Goal: Task Accomplishment & Management: Complete application form

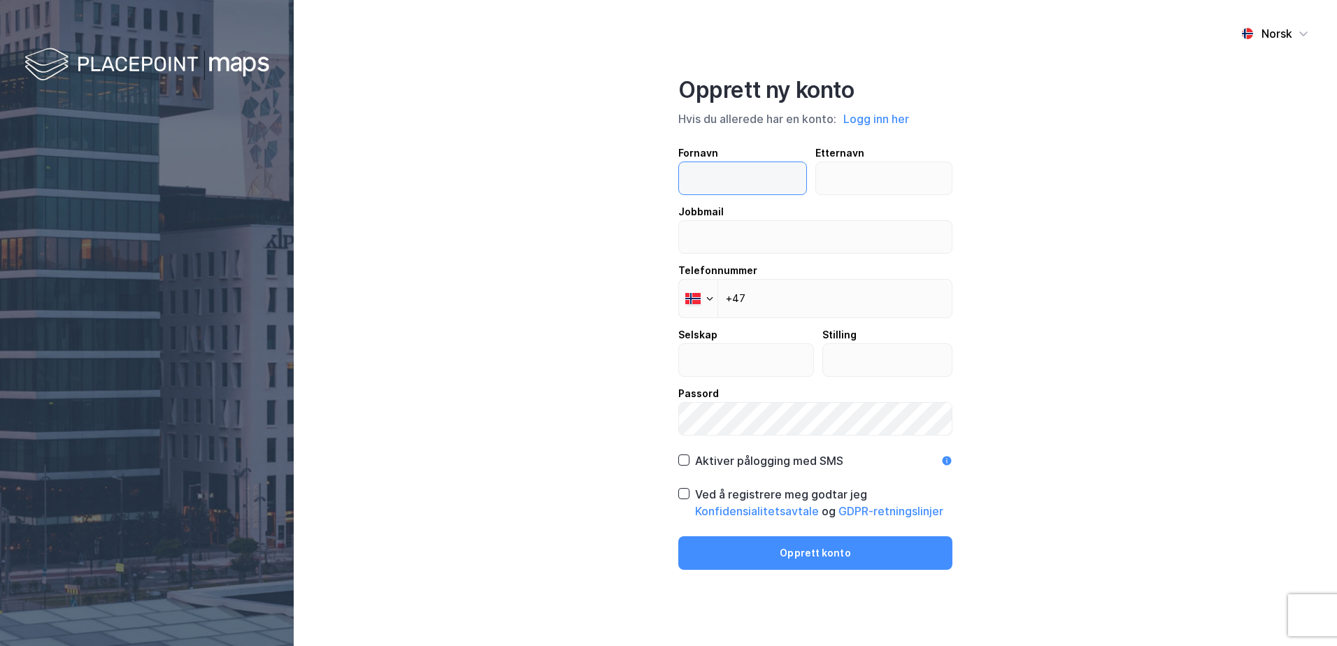
click at [730, 173] on input "text" at bounding box center [742, 178] width 127 height 32
type input "[PERSON_NAME]"
type input "Dyvik"
type input "[EMAIL_ADDRESS][DOMAIN_NAME]"
type input "ANGVIK ELEKTRO AS"
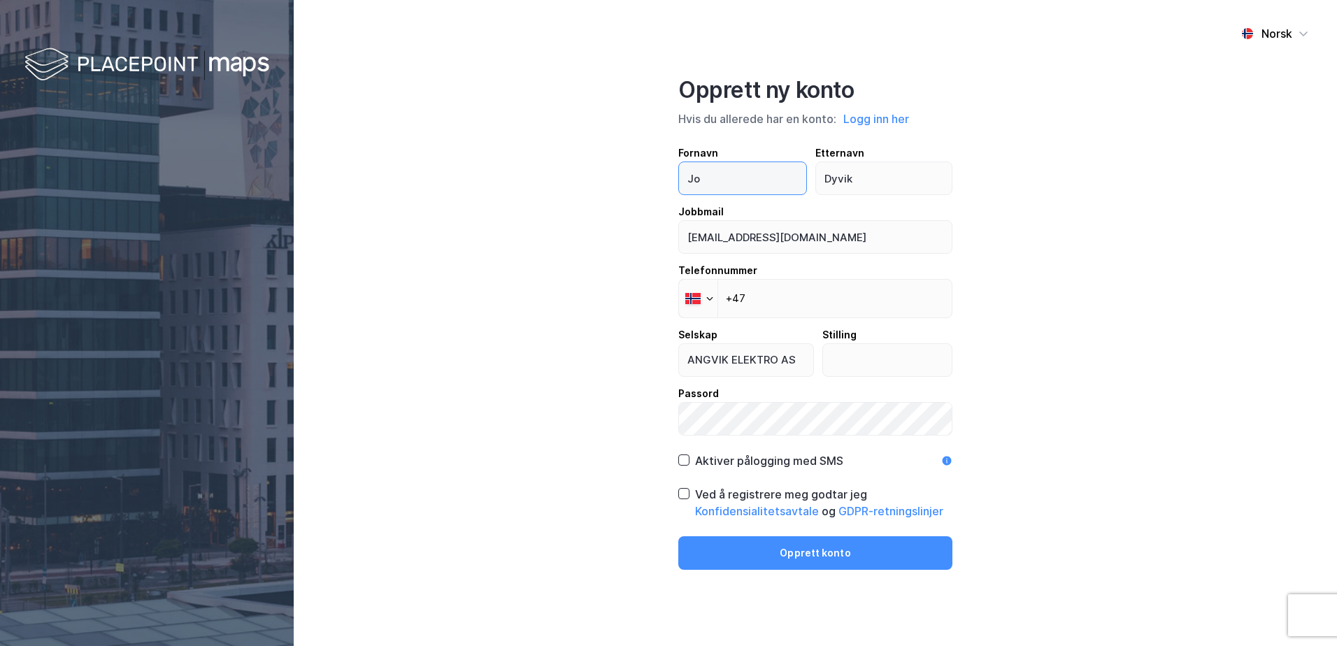
type input "J"
type input "Angvik"
click at [869, 180] on input "Dyvik" at bounding box center [884, 178] width 136 height 32
type input "D"
type input "W"
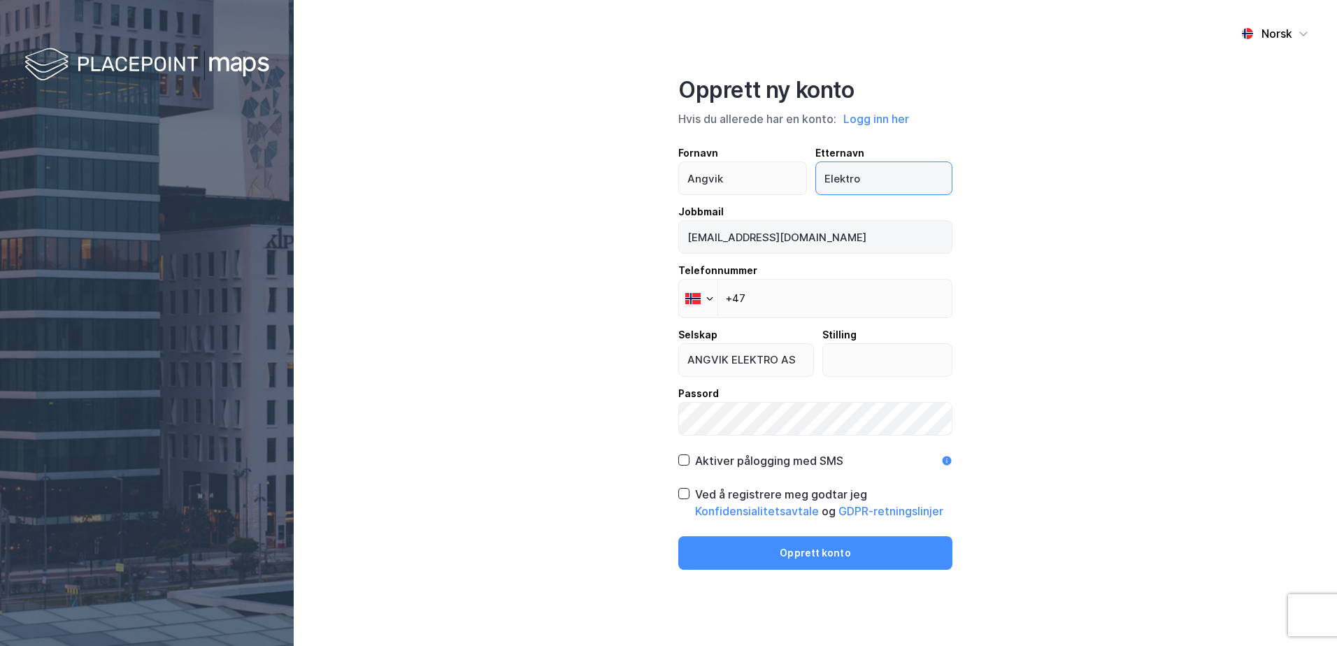
type input "Elektro"
click at [715, 237] on input "[EMAIL_ADDRESS][DOMAIN_NAME]" at bounding box center [815, 237] width 273 height 32
drag, startPoint x: 1043, startPoint y: 288, endPoint x: 1064, endPoint y: 287, distance: 21.0
click at [1053, 288] on div "Norsk Opprett ny konto Hvis du allerede har en konto: Logg inn her Fornavn [PER…" at bounding box center [815, 323] width 1043 height 646
click at [839, 301] on input "+47" at bounding box center [815, 298] width 274 height 39
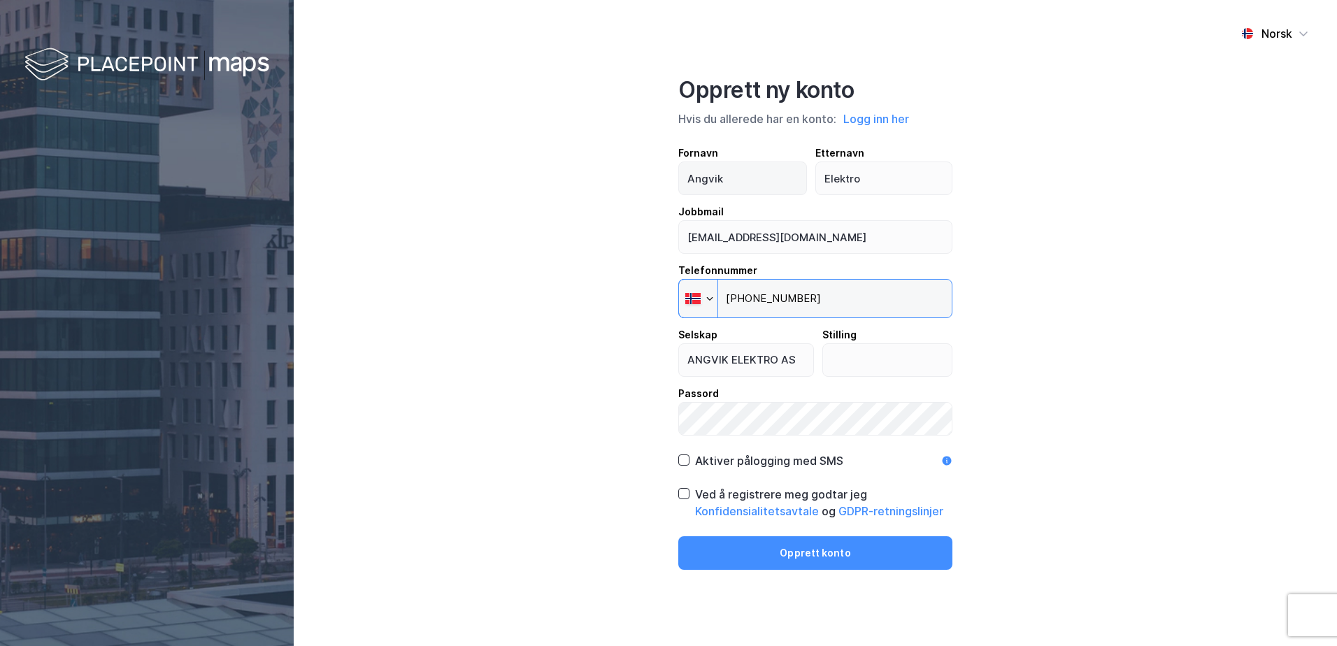
type input "[PHONE_NUMBER]"
click at [745, 176] on input "Angvik" at bounding box center [742, 178] width 127 height 32
type input "A"
type input "jonny"
click at [838, 181] on input "Elektro" at bounding box center [884, 178] width 136 height 32
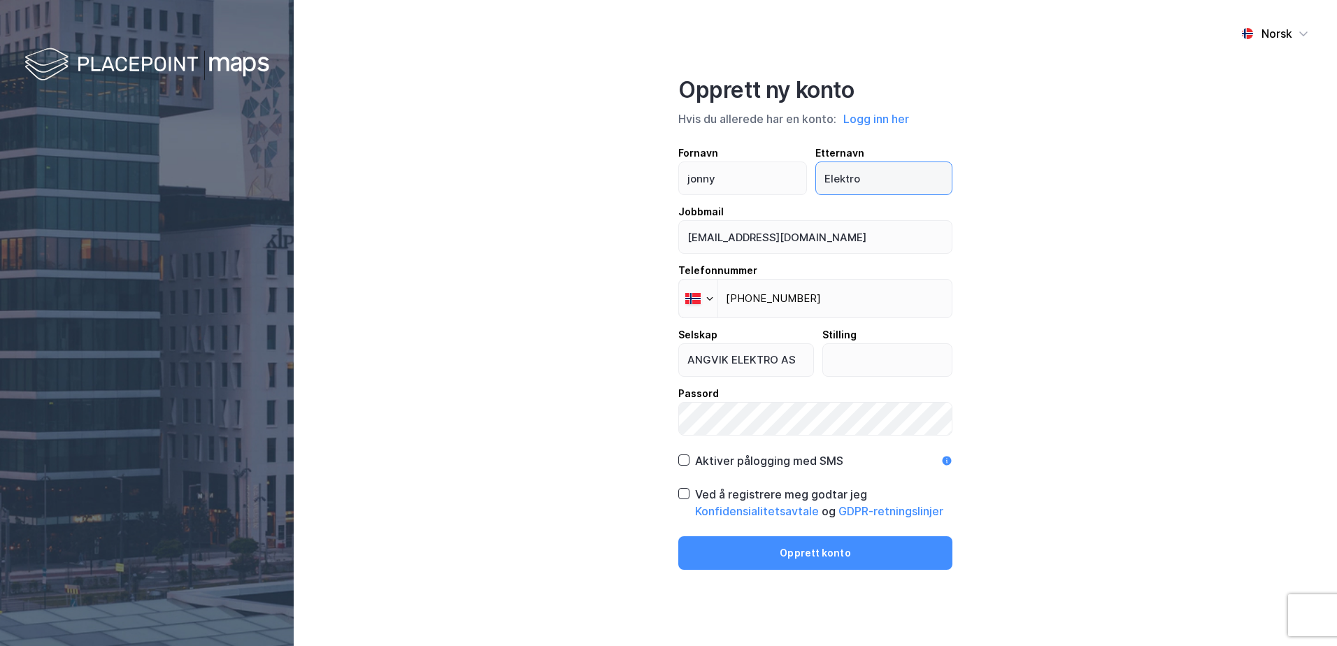
drag, startPoint x: 890, startPoint y: 178, endPoint x: 813, endPoint y: 177, distance: 77.6
click at [813, 177] on div "Fornavn [PERSON_NAME] Etternavn [PERSON_NAME]" at bounding box center [815, 170] width 274 height 50
type input "Dyvik"
click at [863, 358] on input "text" at bounding box center [887, 360] width 129 height 32
type input "saksbehndler"
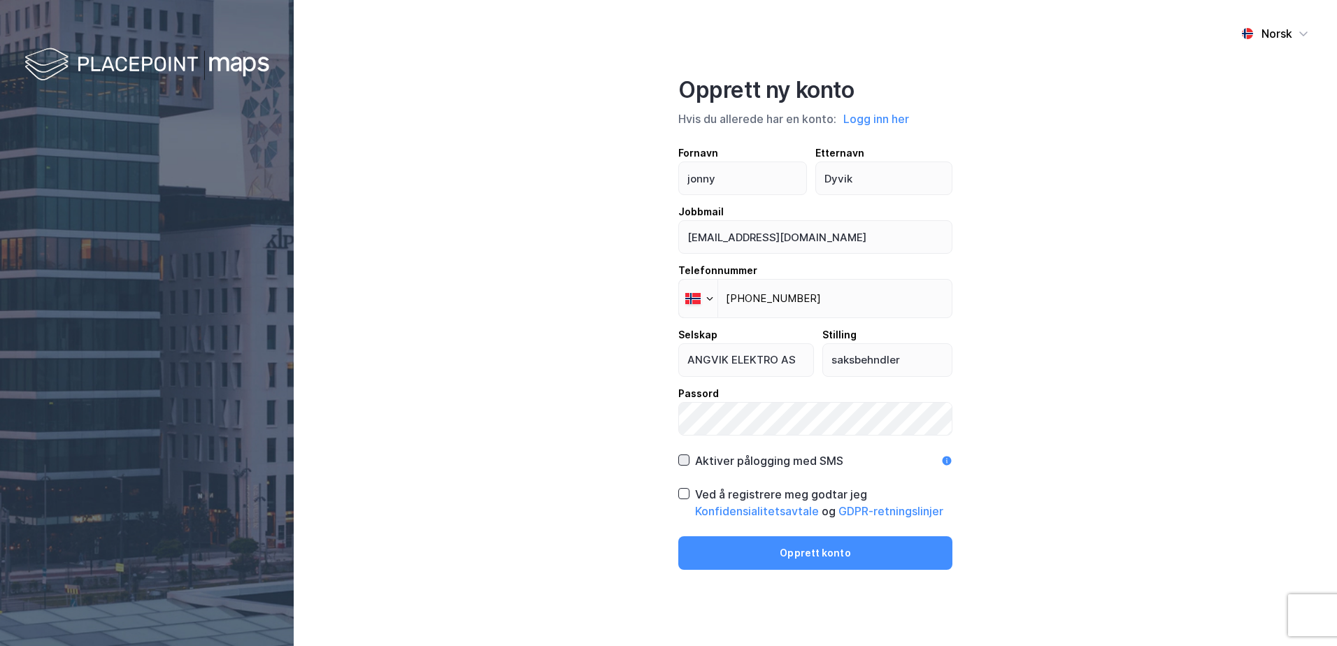
click at [685, 462] on icon at bounding box center [684, 460] width 10 height 10
click at [688, 497] on icon at bounding box center [684, 494] width 10 height 10
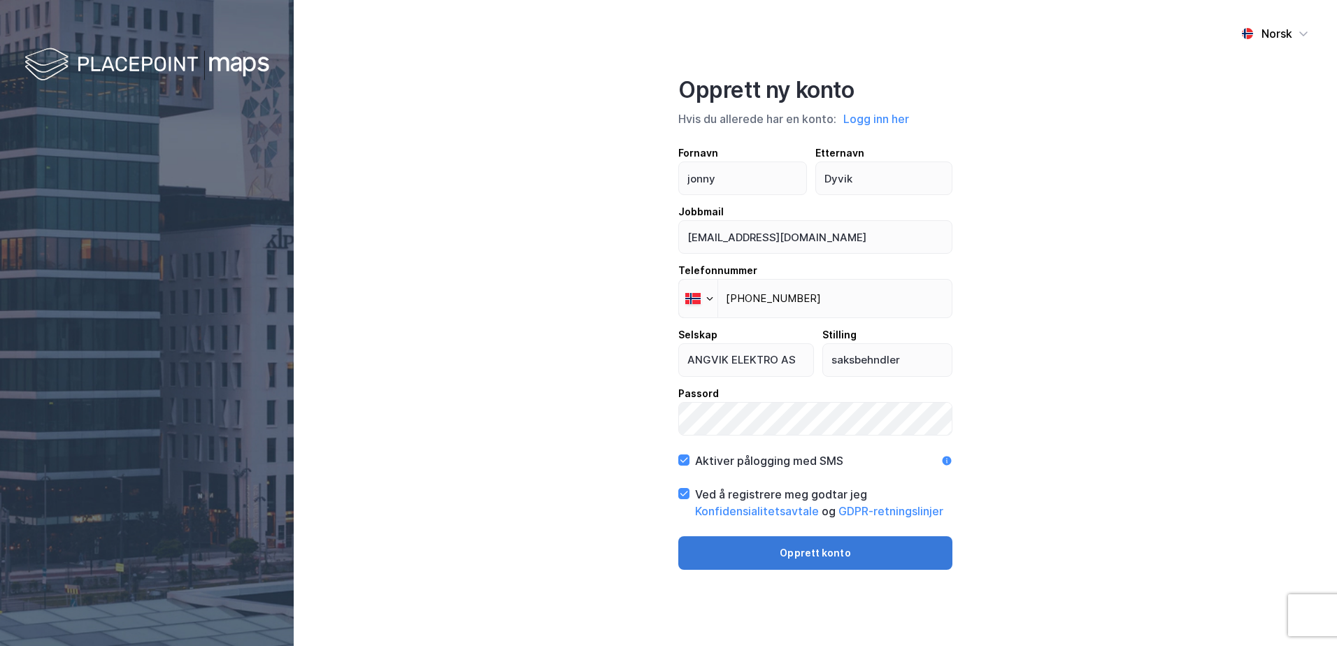
click at [747, 550] on button "Opprett konto" at bounding box center [815, 553] width 274 height 34
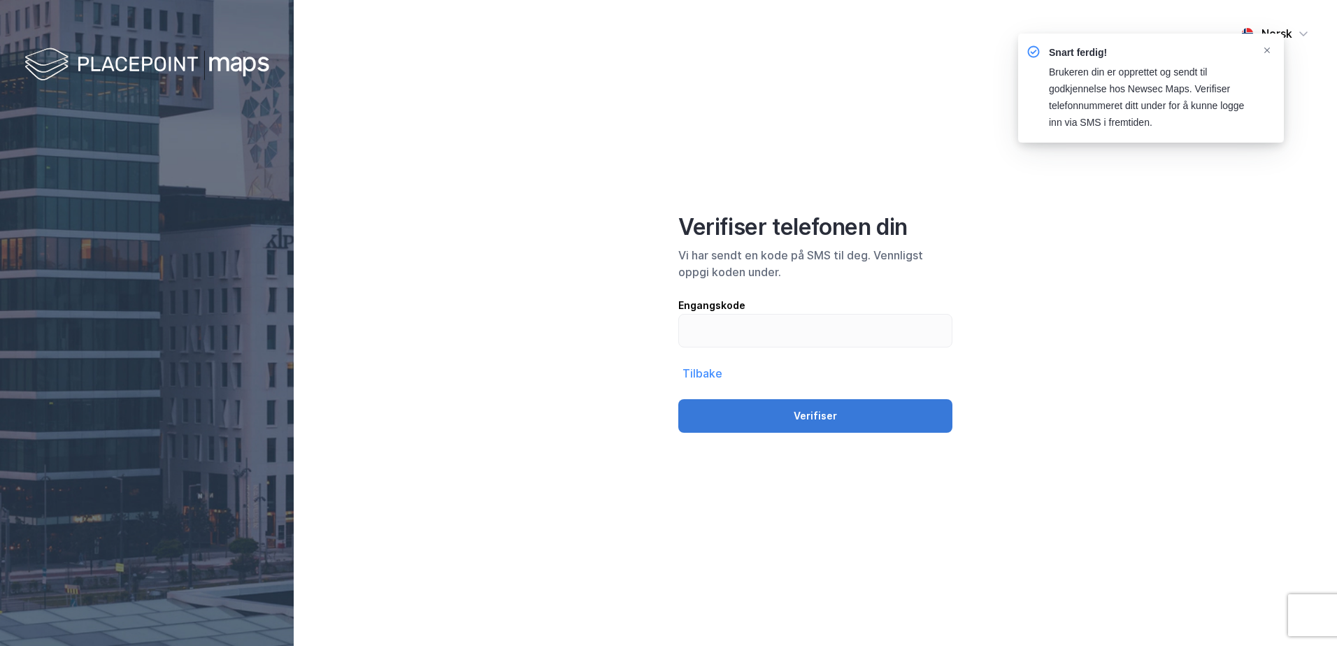
click at [842, 414] on button "Verifiser" at bounding box center [815, 416] width 274 height 34
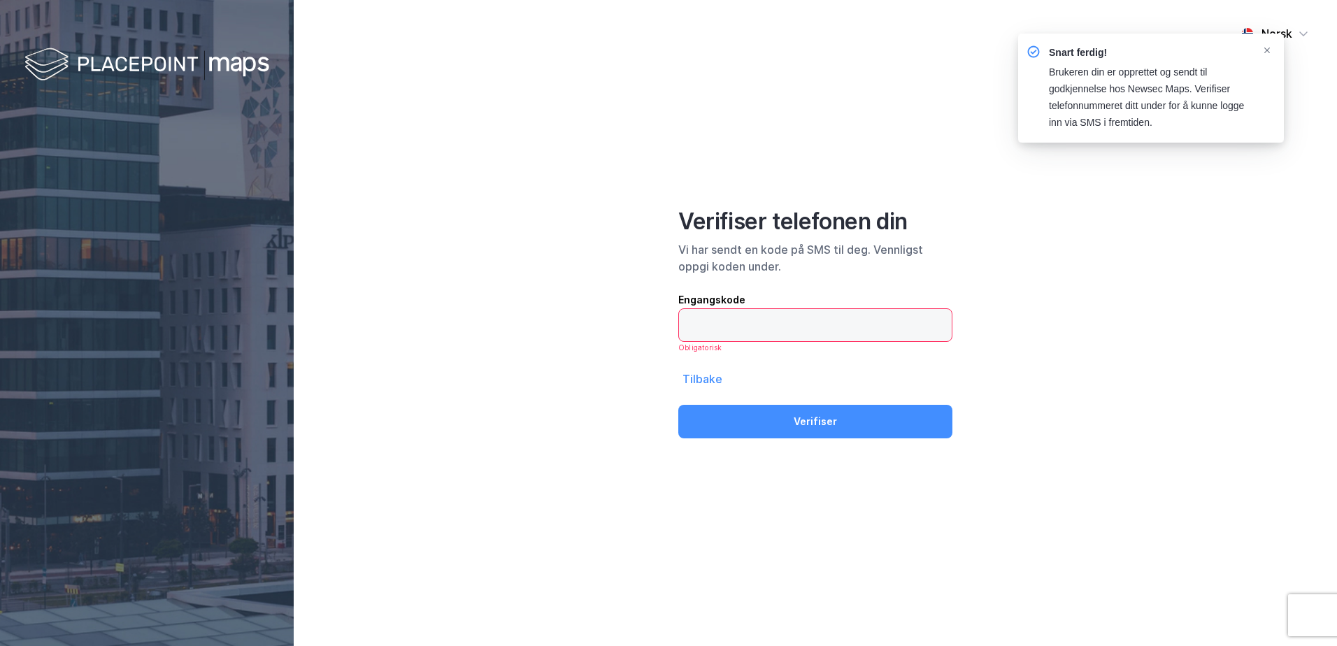
click at [766, 319] on input "text" at bounding box center [815, 325] width 273 height 32
click at [765, 324] on input "text" at bounding box center [815, 325] width 273 height 32
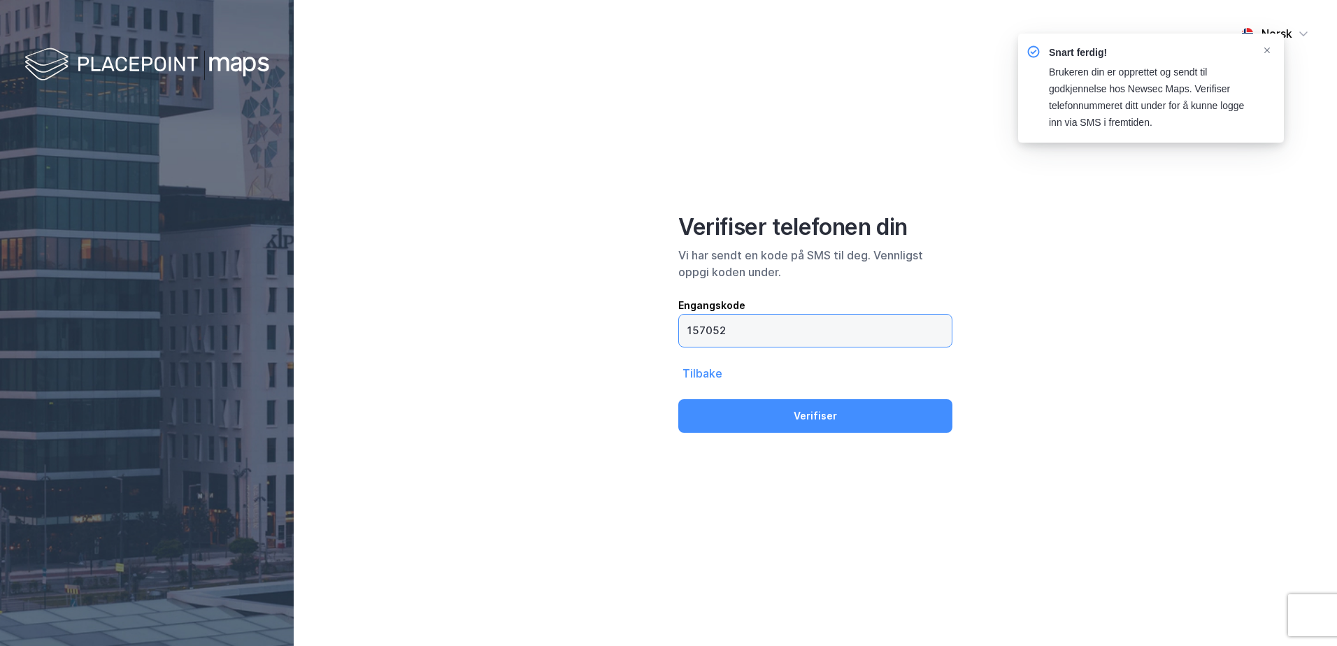
type input "157052"
click at [678, 399] on button "Verifiser" at bounding box center [815, 416] width 274 height 34
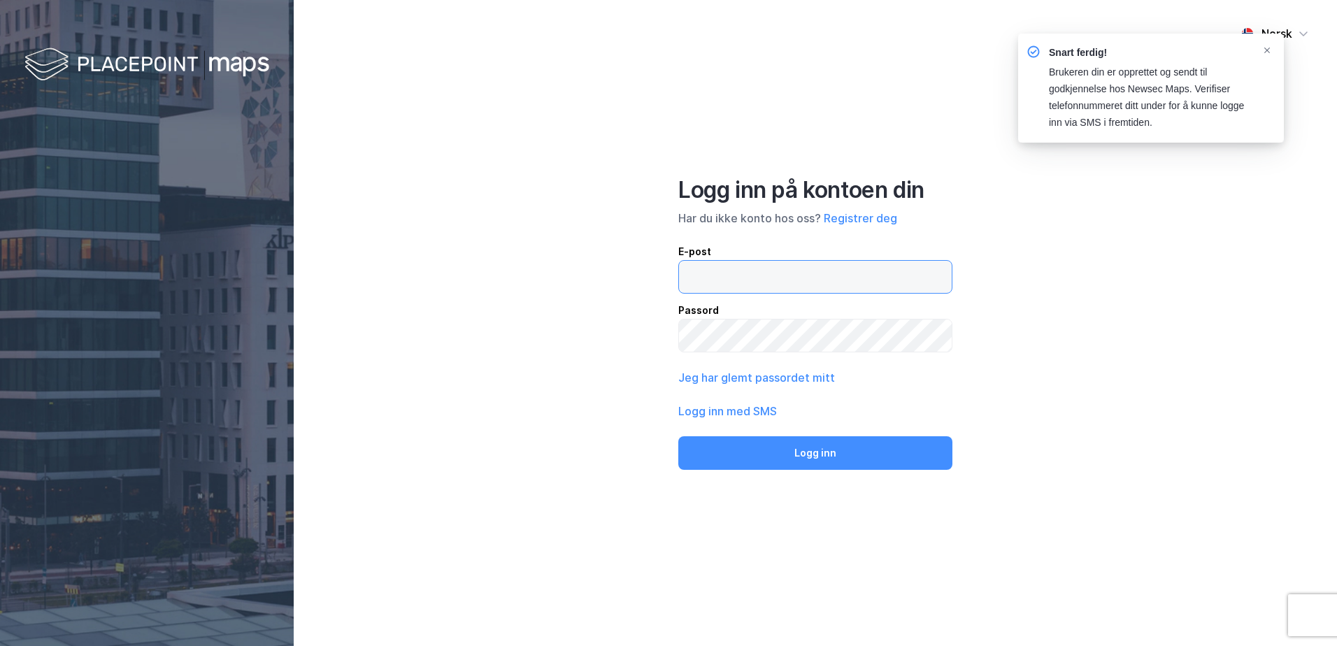
click at [772, 282] on input "email" at bounding box center [815, 277] width 273 height 32
click at [999, 337] on div "Norsk Logg inn på kontoen din Har du ikke konto hos oss? Registrer deg E-post j…" at bounding box center [815, 323] width 1043 height 646
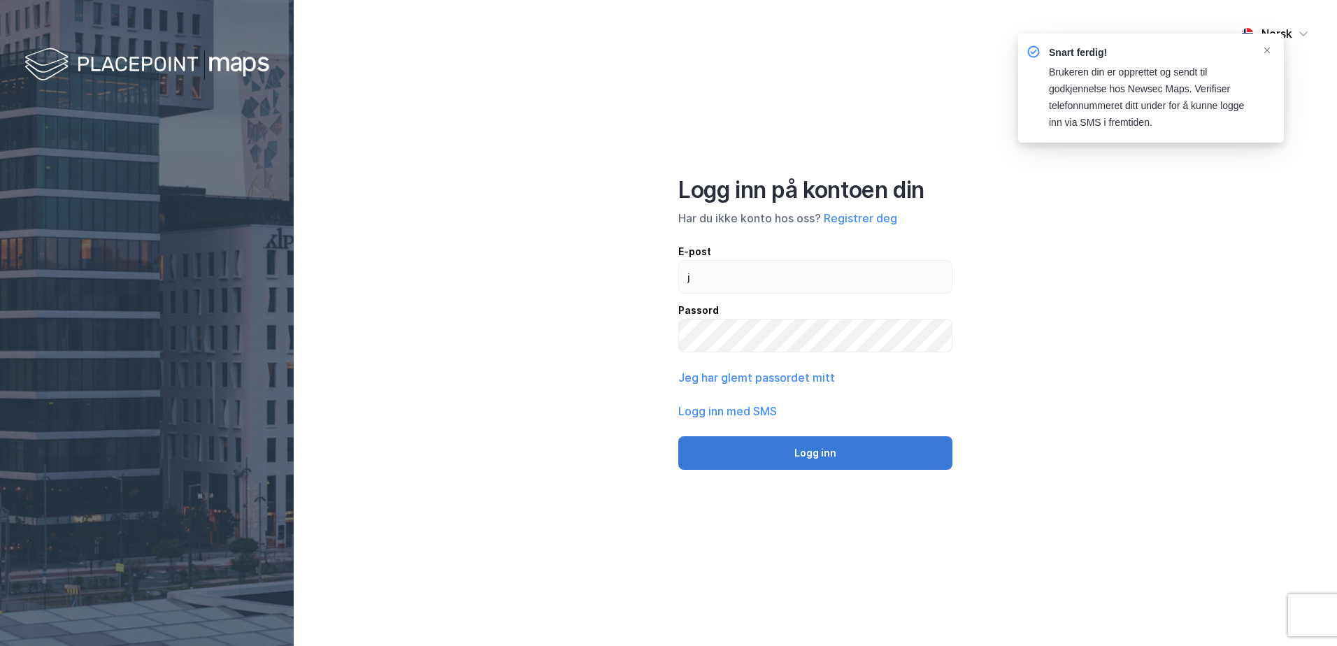
click at [787, 451] on button "Logg inn" at bounding box center [815, 453] width 274 height 34
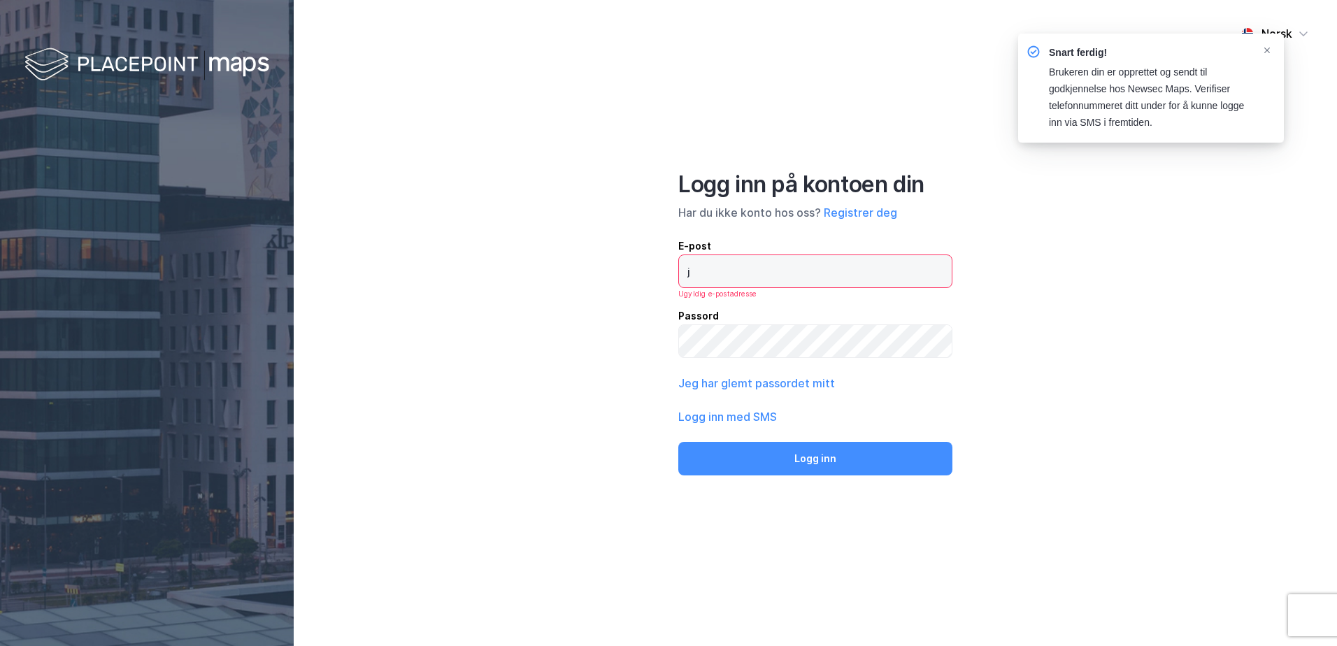
click at [741, 280] on input "j" at bounding box center [815, 271] width 273 height 32
type input "[EMAIL_ADDRESS][DOMAIN_NAME]"
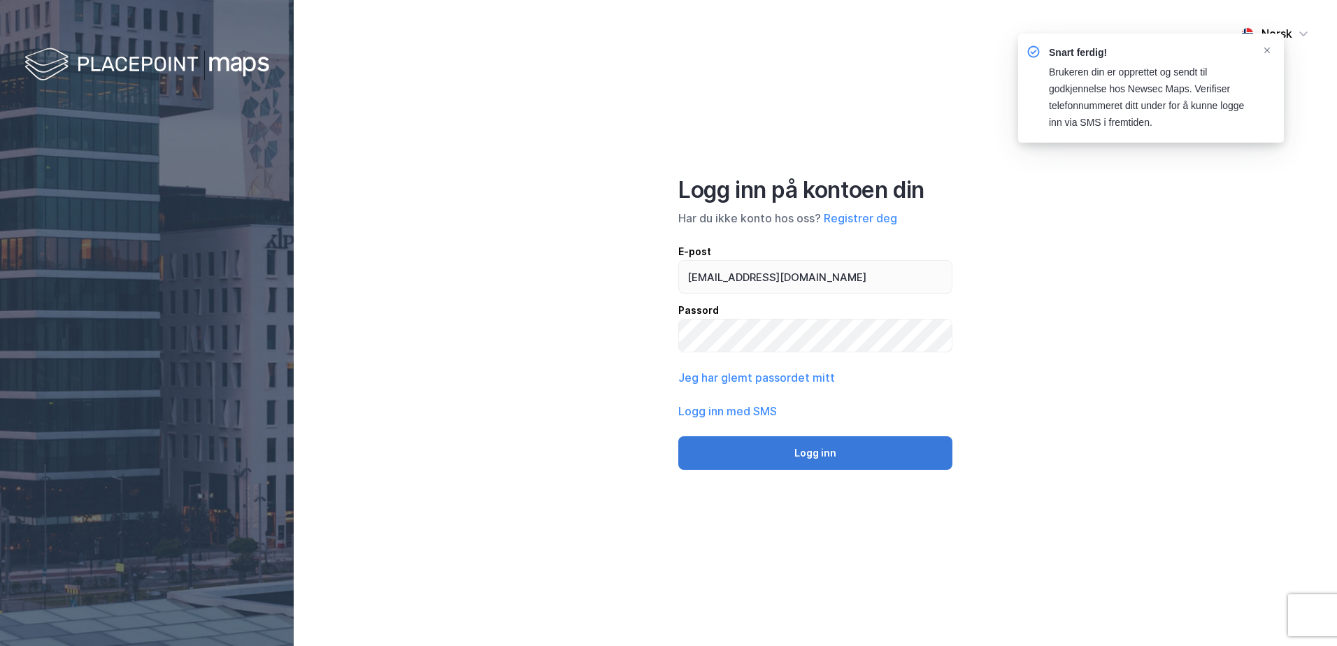
click at [822, 452] on button "Logg inn" at bounding box center [815, 453] width 274 height 34
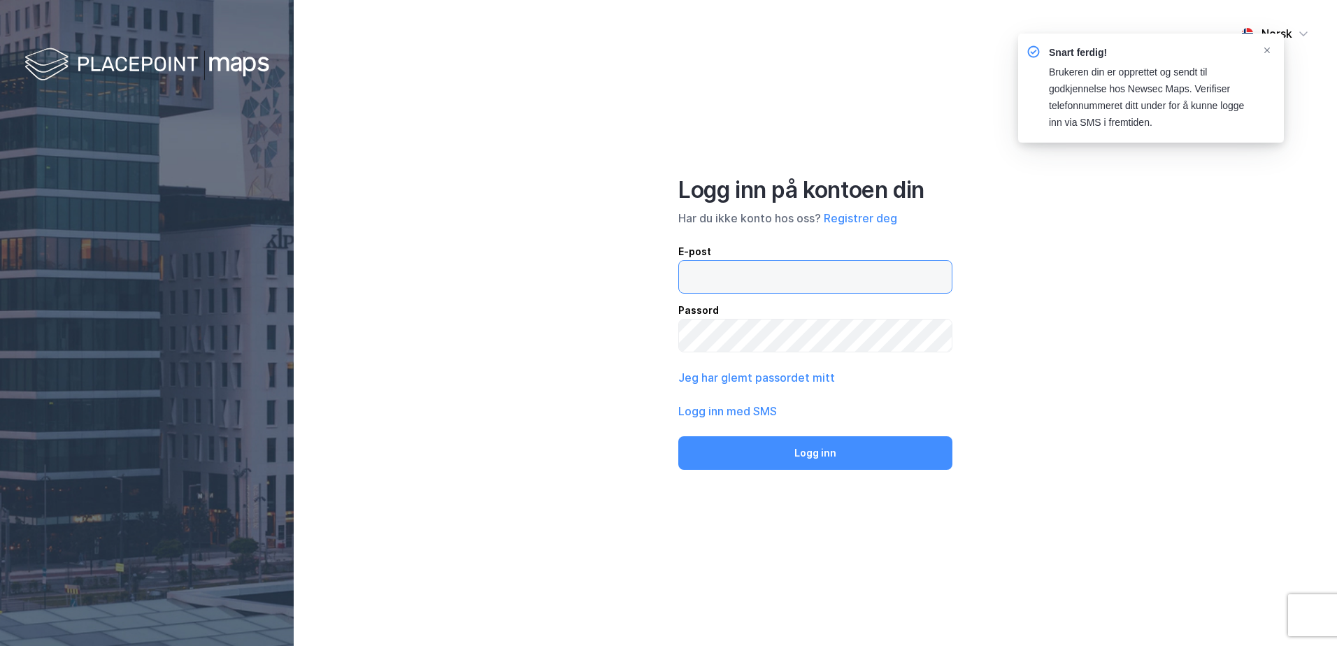
click at [701, 276] on input "email" at bounding box center [815, 277] width 273 height 32
type input "[EMAIL_ADDRESS][DOMAIN_NAME]"
click at [678, 436] on button "Logg inn" at bounding box center [815, 453] width 274 height 34
click at [788, 280] on input "email" at bounding box center [815, 277] width 273 height 32
type input "[EMAIL_ADDRESS][DOMAIN_NAME]"
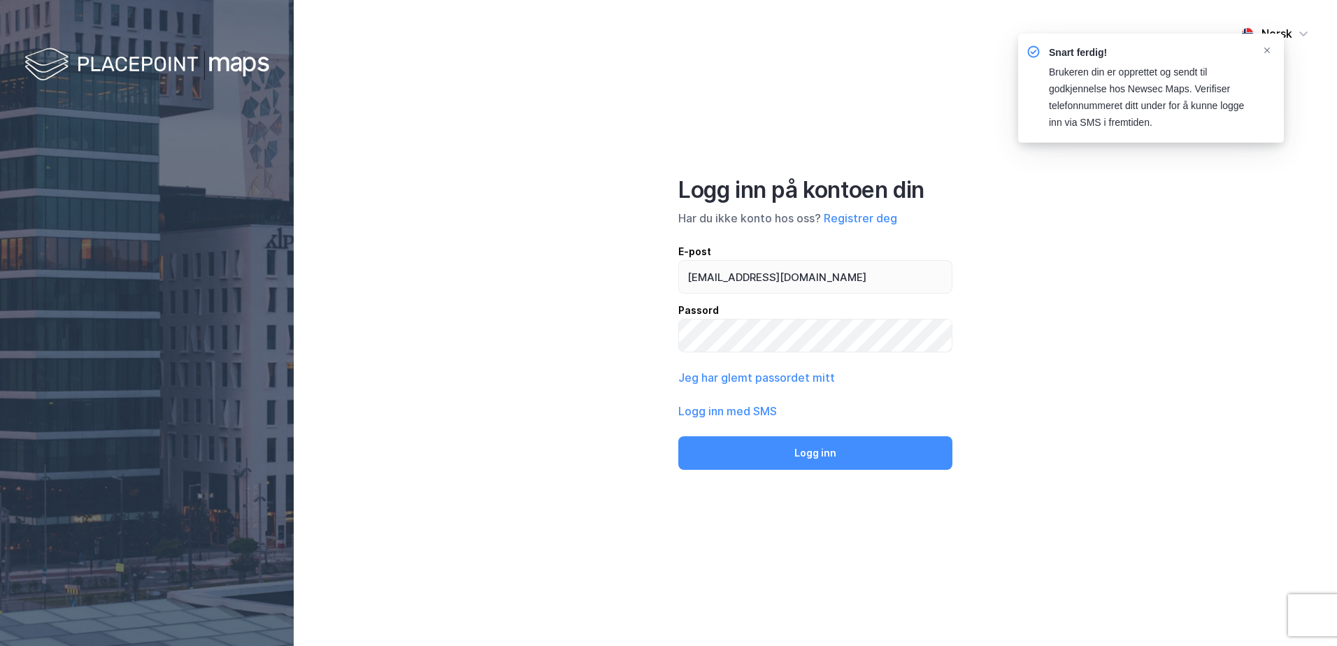
click at [799, 447] on button "Logg inn" at bounding box center [815, 453] width 274 height 34
